Goal: Task Accomplishment & Management: Use online tool/utility

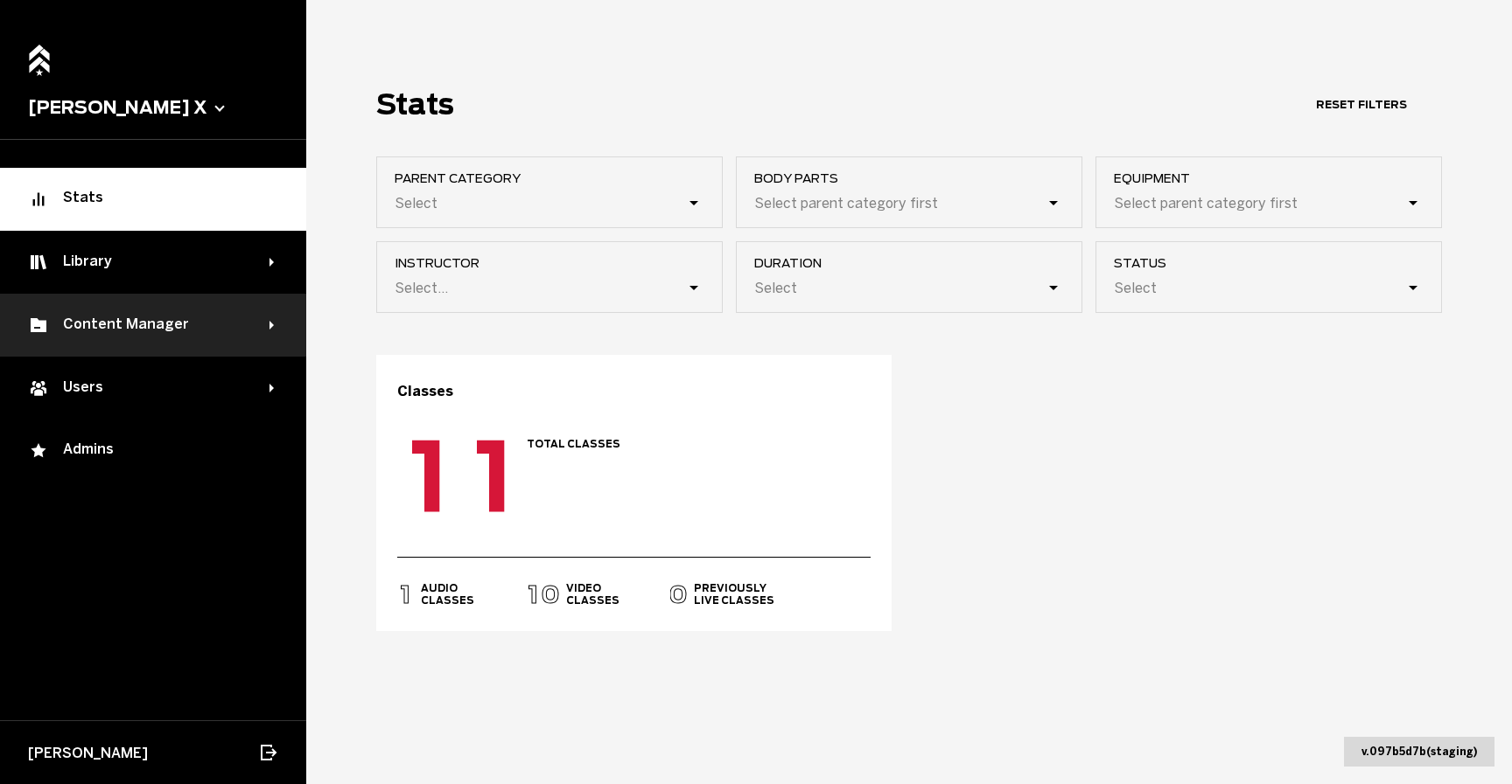
click at [130, 324] on div "Content Manager" at bounding box center [149, 325] width 242 height 21
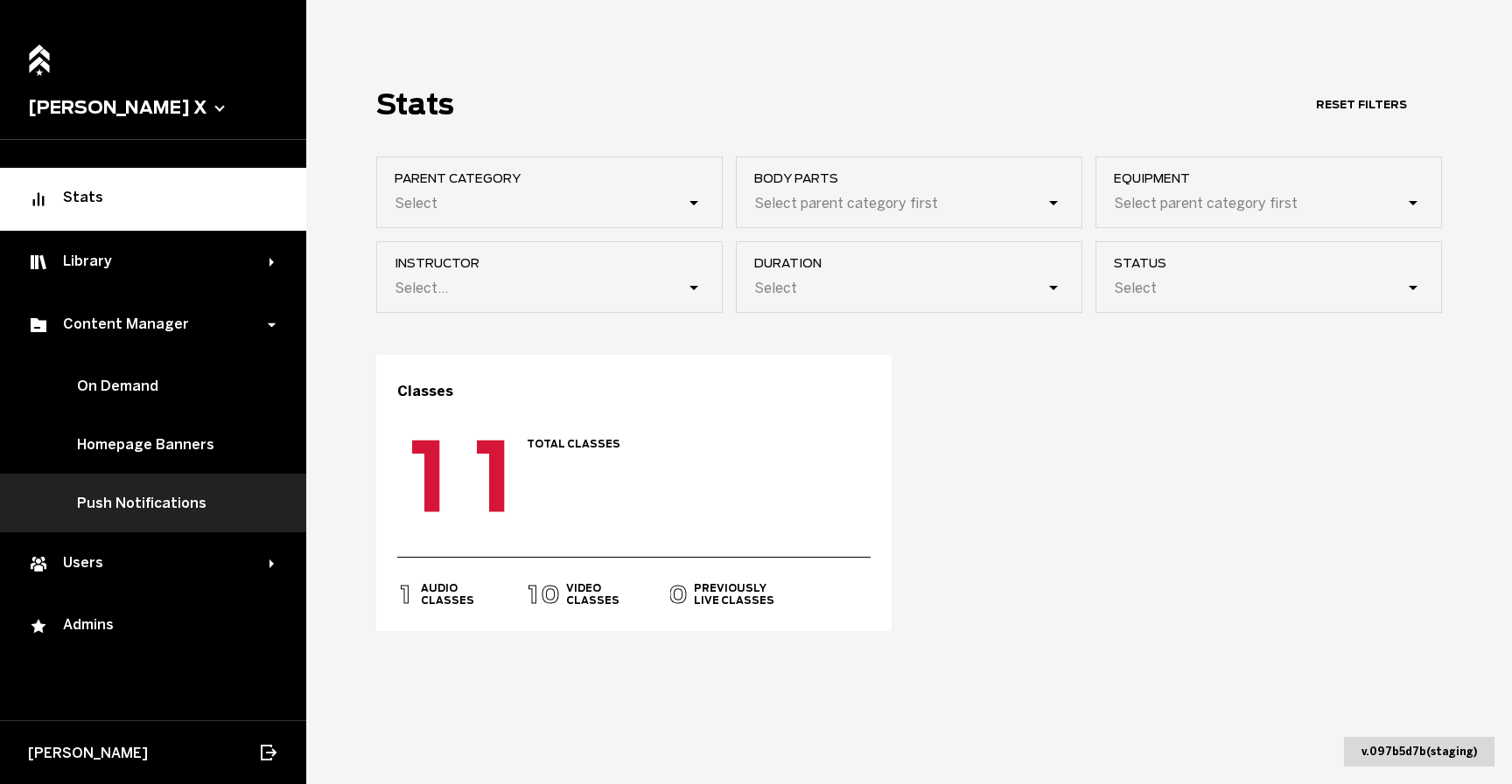
click at [153, 505] on link "Push Notifications" at bounding box center [152, 503] width 306 height 59
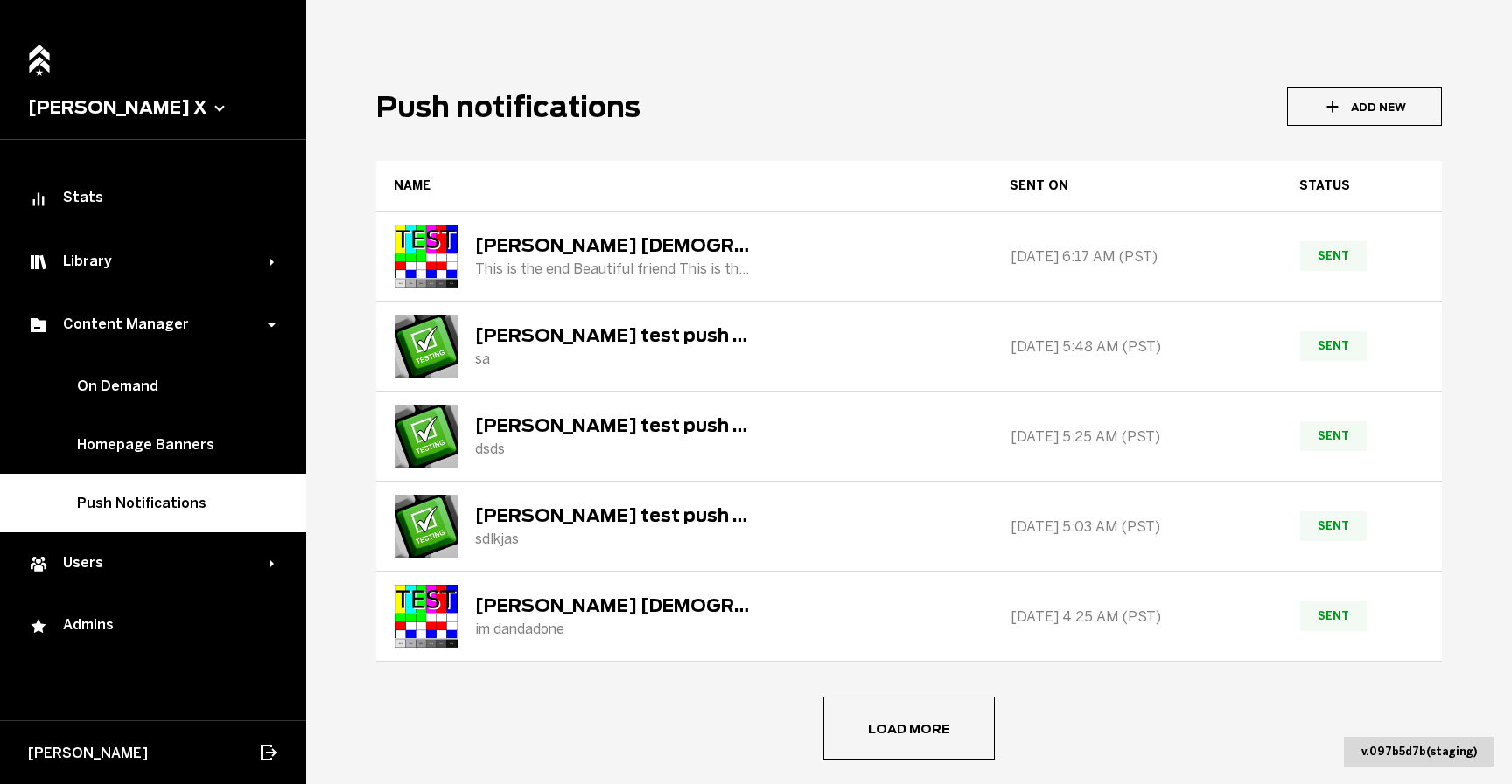
click at [1337, 115] on button "Add New" at bounding box center [1364, 106] width 155 height 38
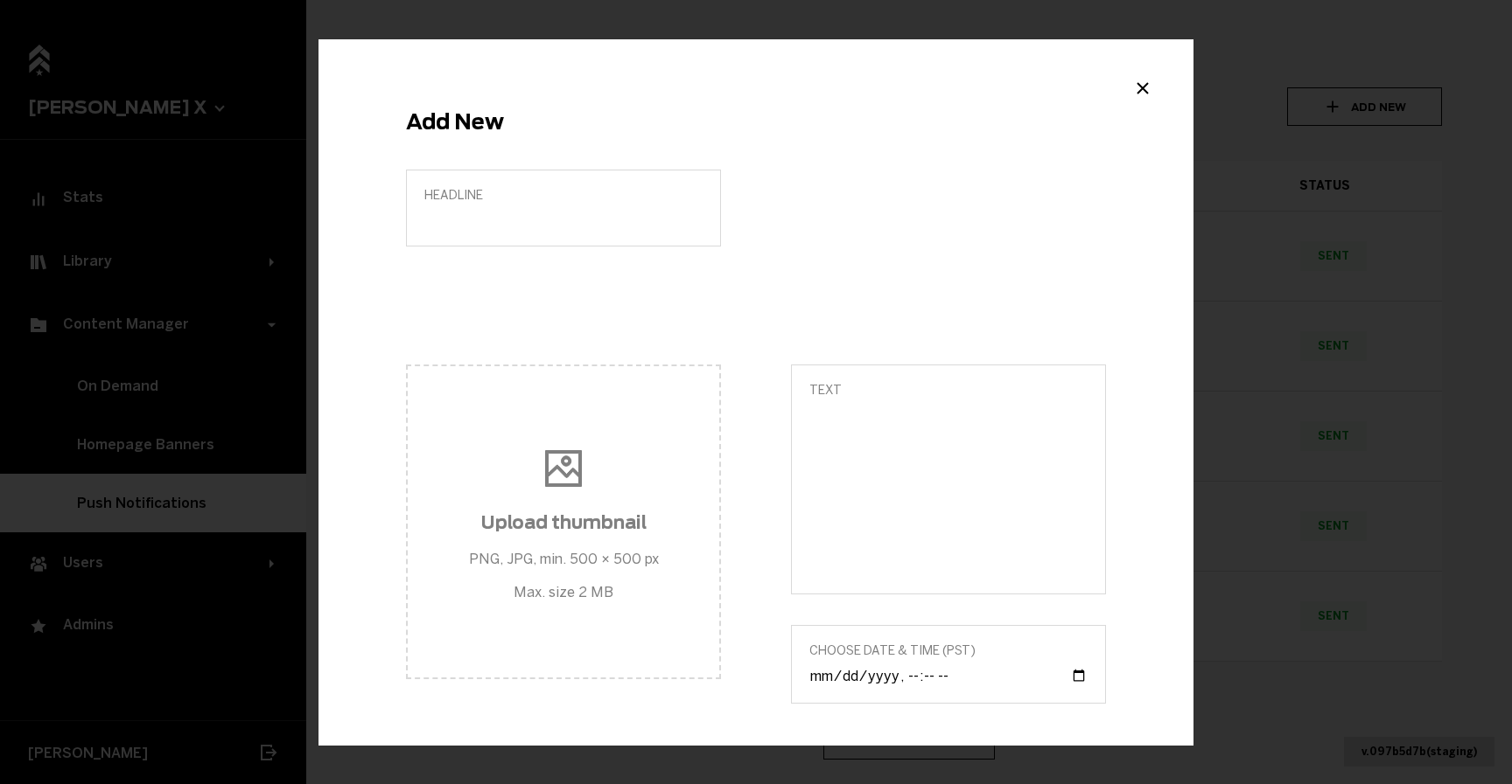
click at [494, 207] on label "Headline" at bounding box center [563, 208] width 315 height 77
click at [494, 212] on input "Headline" at bounding box center [563, 220] width 278 height 17
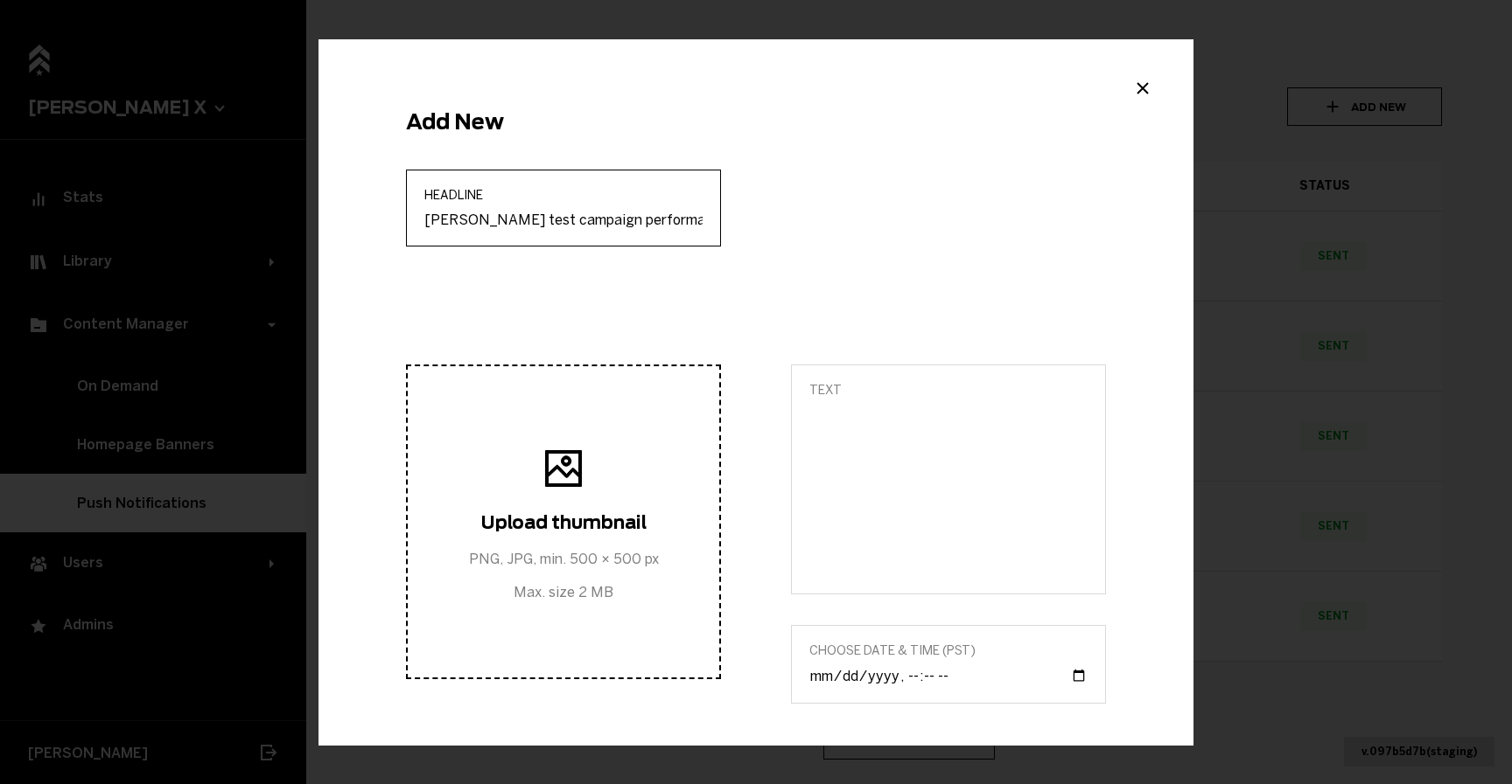
type input "[PERSON_NAME] test campaign performance"
click at [521, 524] on h3 "Upload thumbnail" at bounding box center [564, 523] width 190 height 21
click at [521, 524] on input "Upload thumbnail PNG, JPG, min. 500 × 500 px Max. size 2 MB" at bounding box center [563, 522] width 327 height 21
type input "C:\fakepath\testdebug2.jpg"
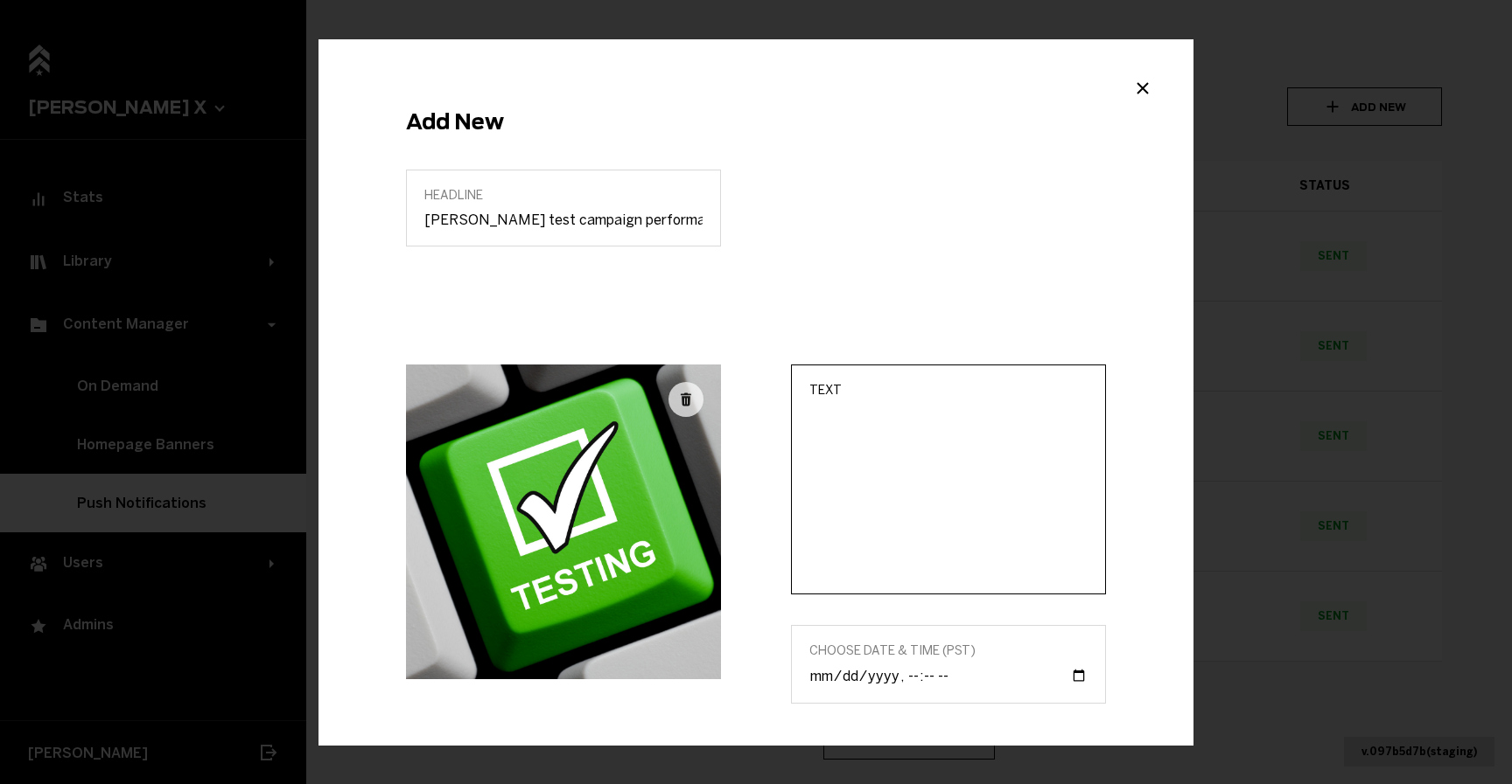
click at [951, 479] on textarea "Text" at bounding box center [948, 491] width 278 height 170
type textarea "H"
type textarea "This is just an test"
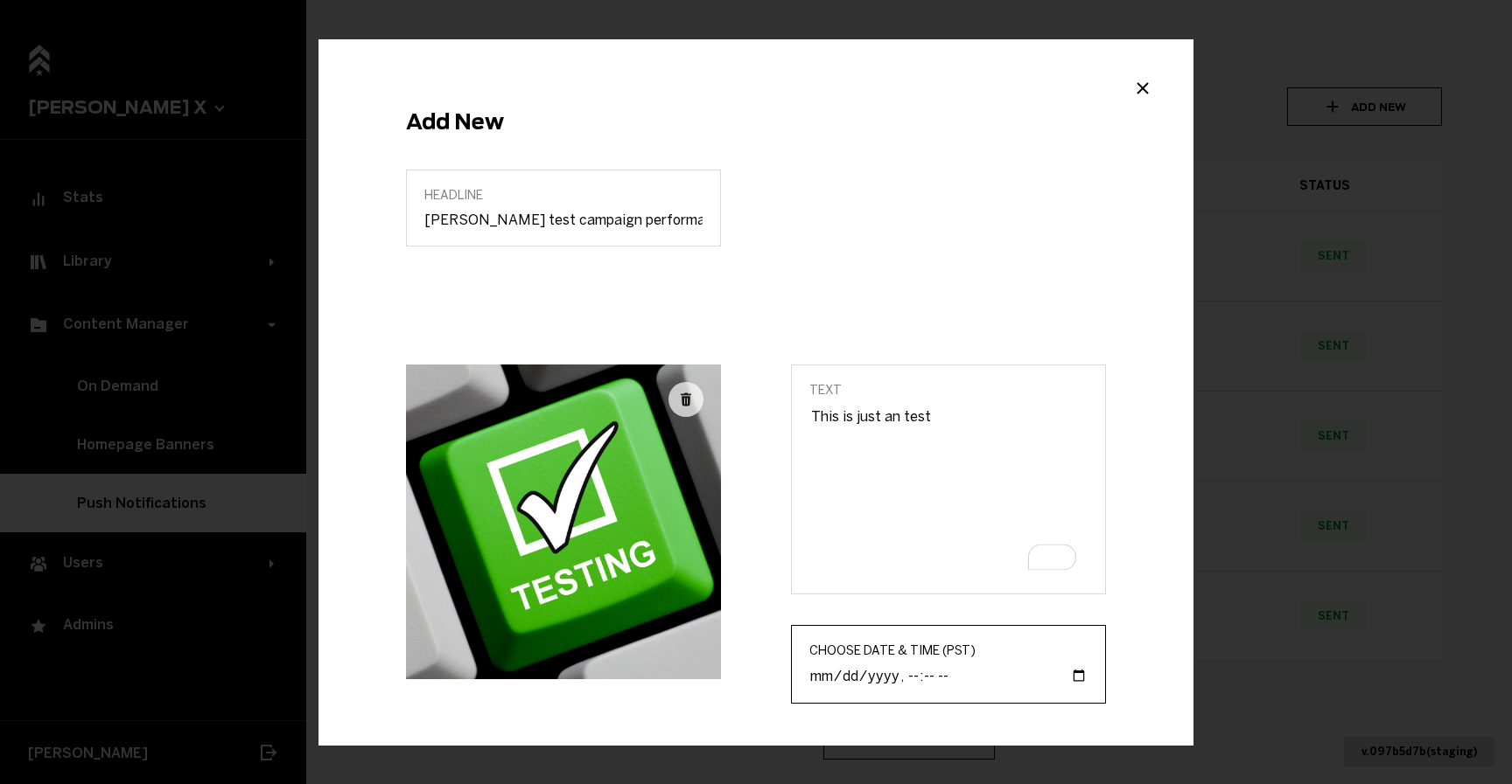
click at [864, 674] on input "Choose Date & Time (PST)" at bounding box center [948, 676] width 278 height 19
click at [1065, 673] on input "Choose Date & Time (PST)" at bounding box center [948, 676] width 278 height 19
type input "[DATE]T14:38"
click at [1023, 320] on div "Headline Lukas test campaign performance" at bounding box center [756, 268] width 769 height 195
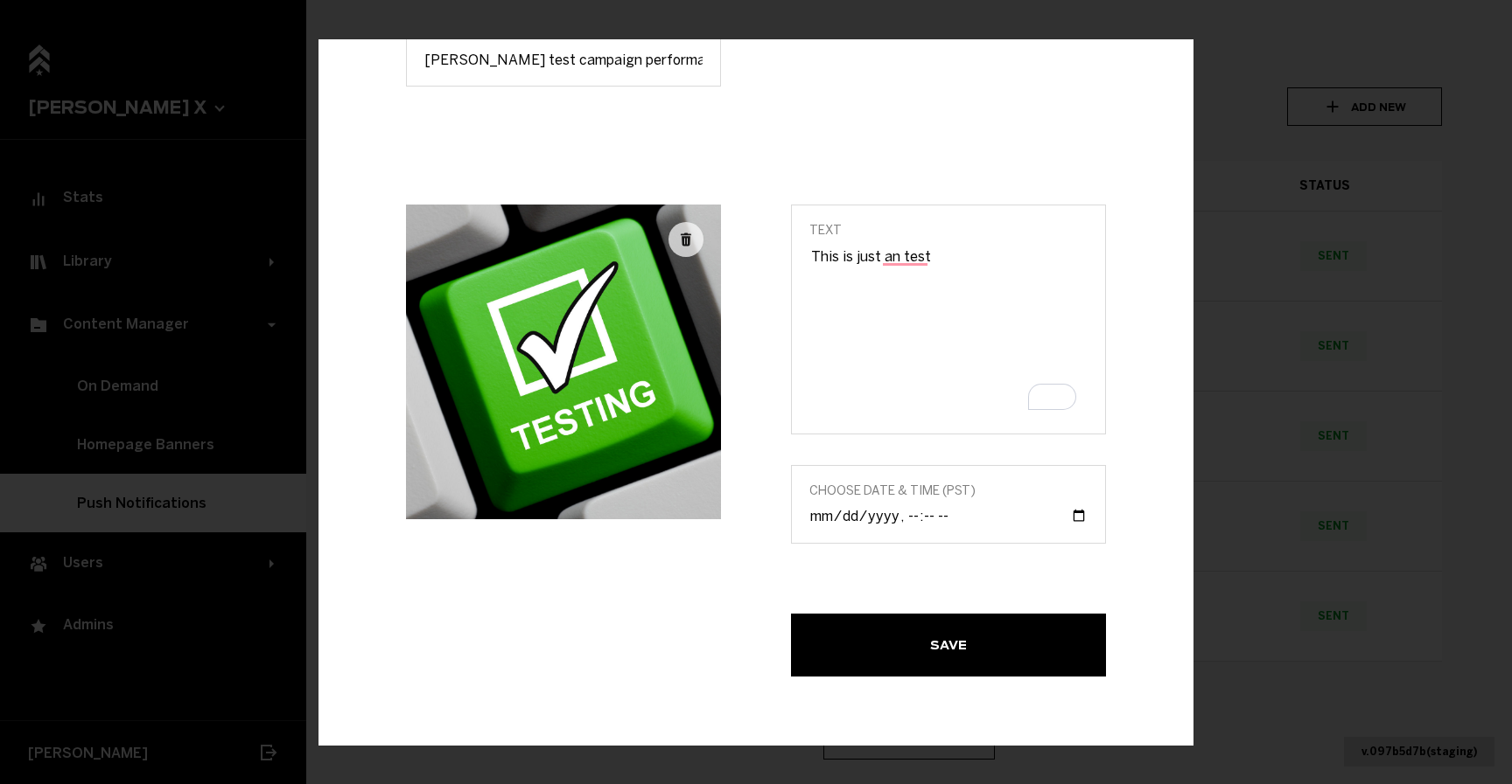
click at [918, 630] on button "Save" at bounding box center [948, 646] width 315 height 63
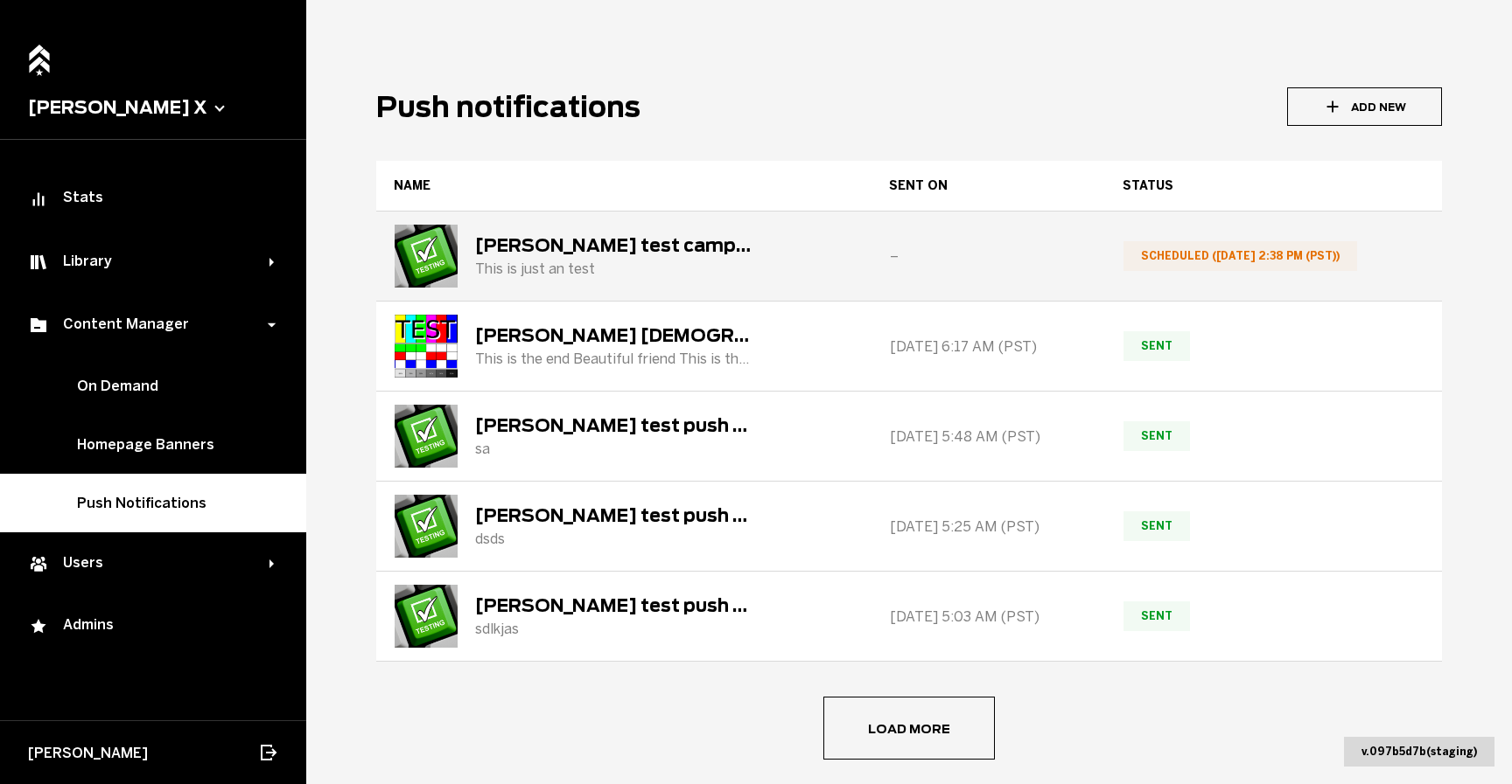
click at [559, 233] on div "[PERSON_NAME] test campaign performance This is just an test" at bounding box center [575, 256] width 361 height 63
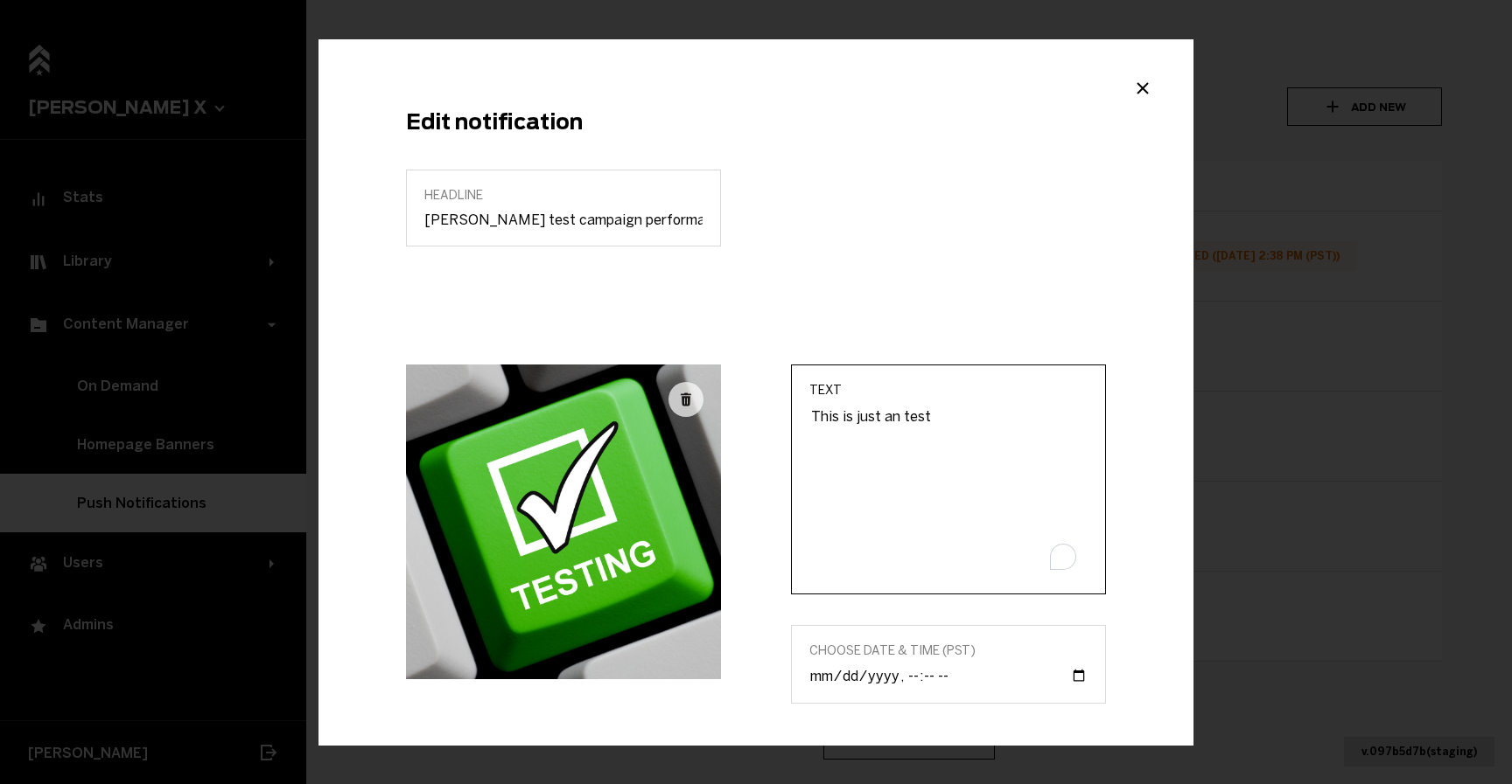
click at [887, 414] on textarea "This is just an test" at bounding box center [948, 491] width 278 height 170
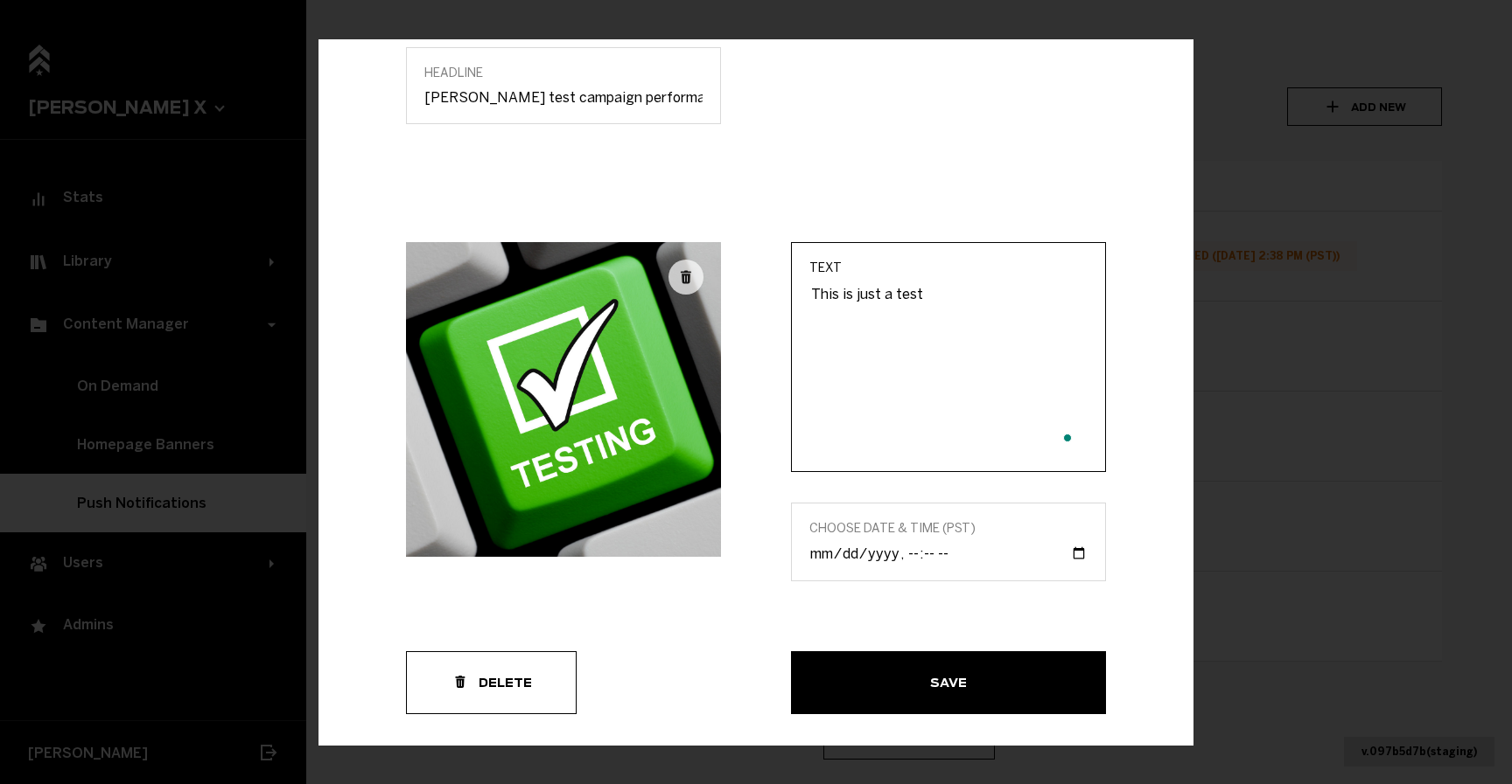
scroll to position [131, 0]
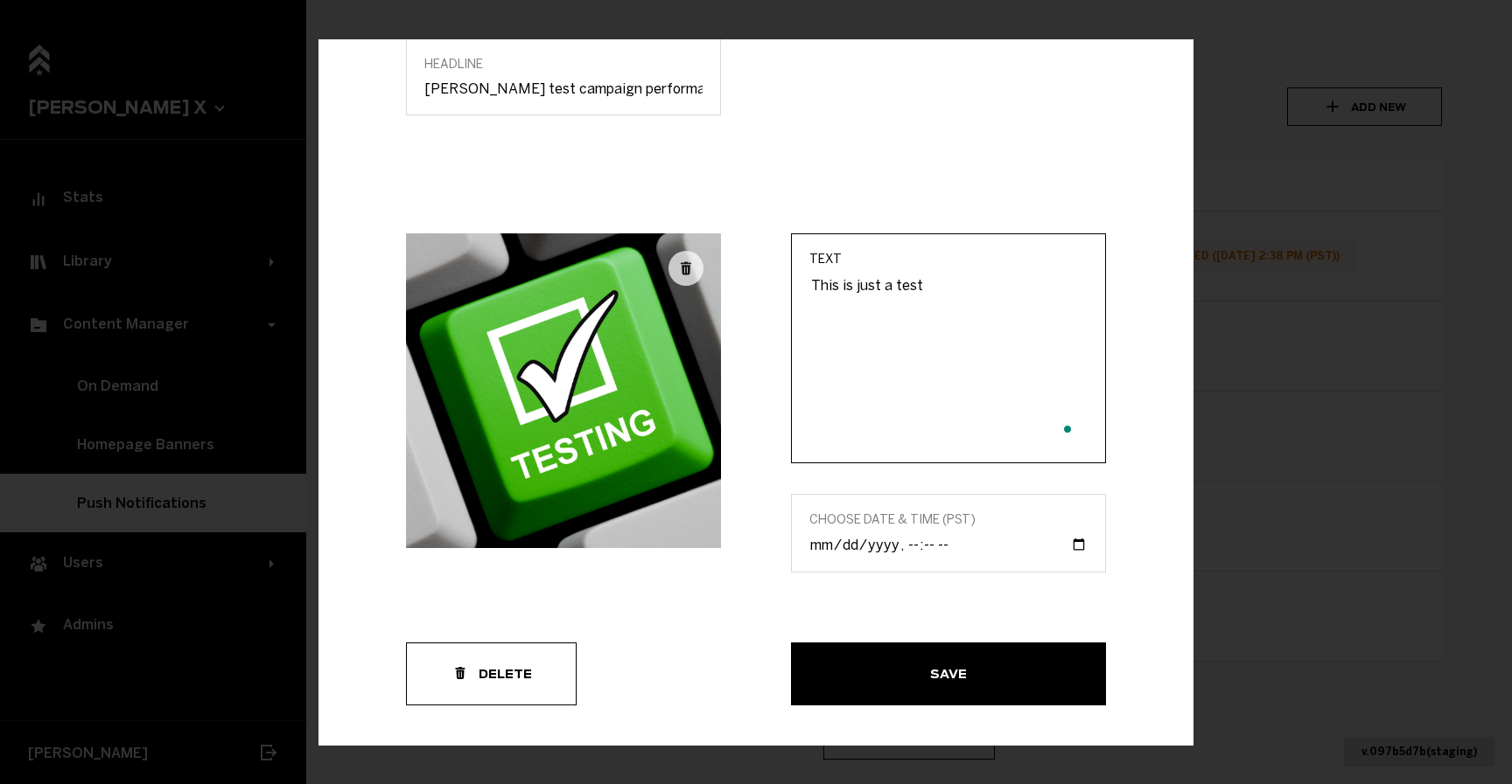
type textarea "This is just a test"
click at [936, 690] on button "Save" at bounding box center [948, 674] width 315 height 63
